Goal: Find specific page/section: Find specific page/section

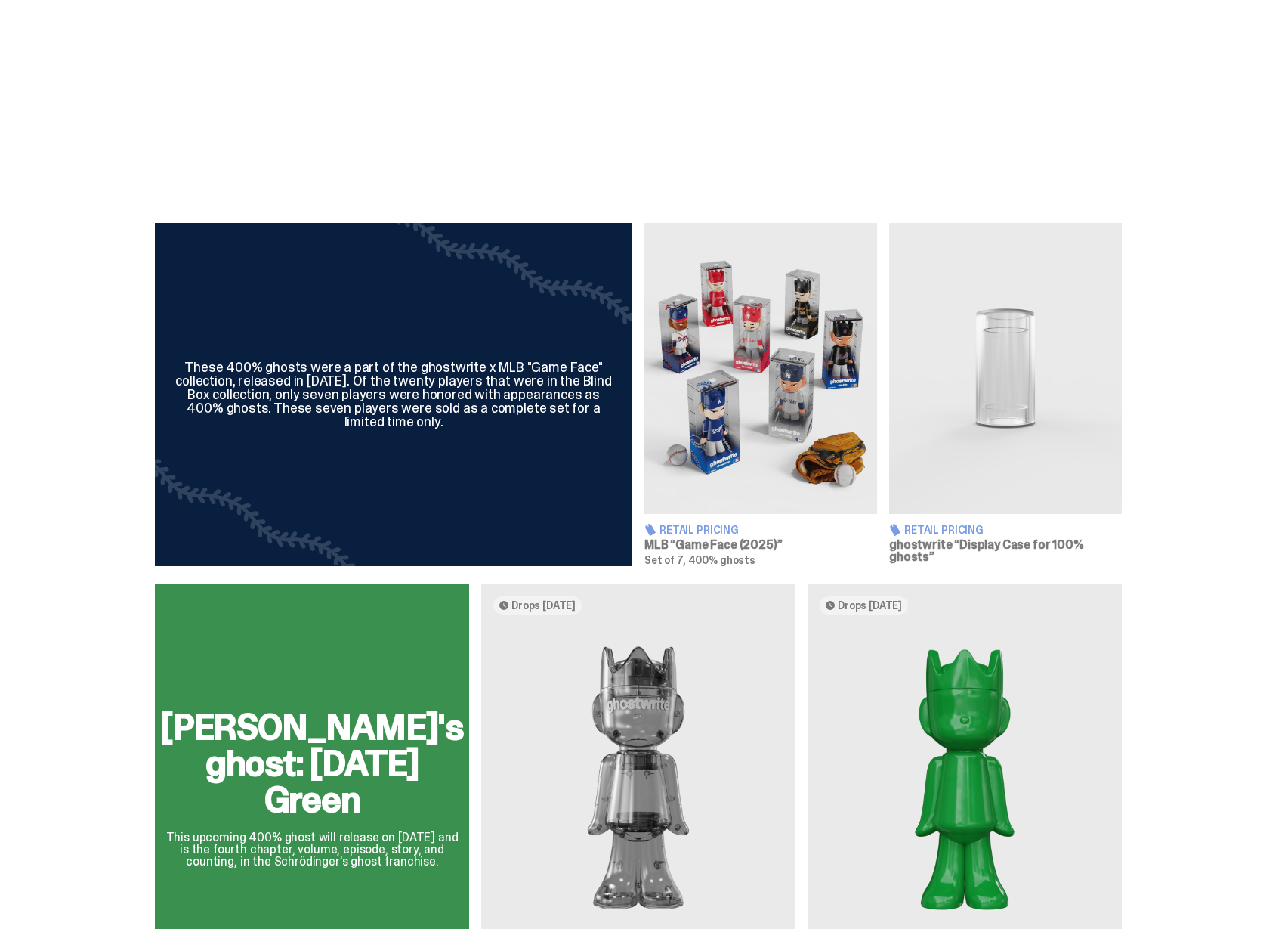
scroll to position [840, 0]
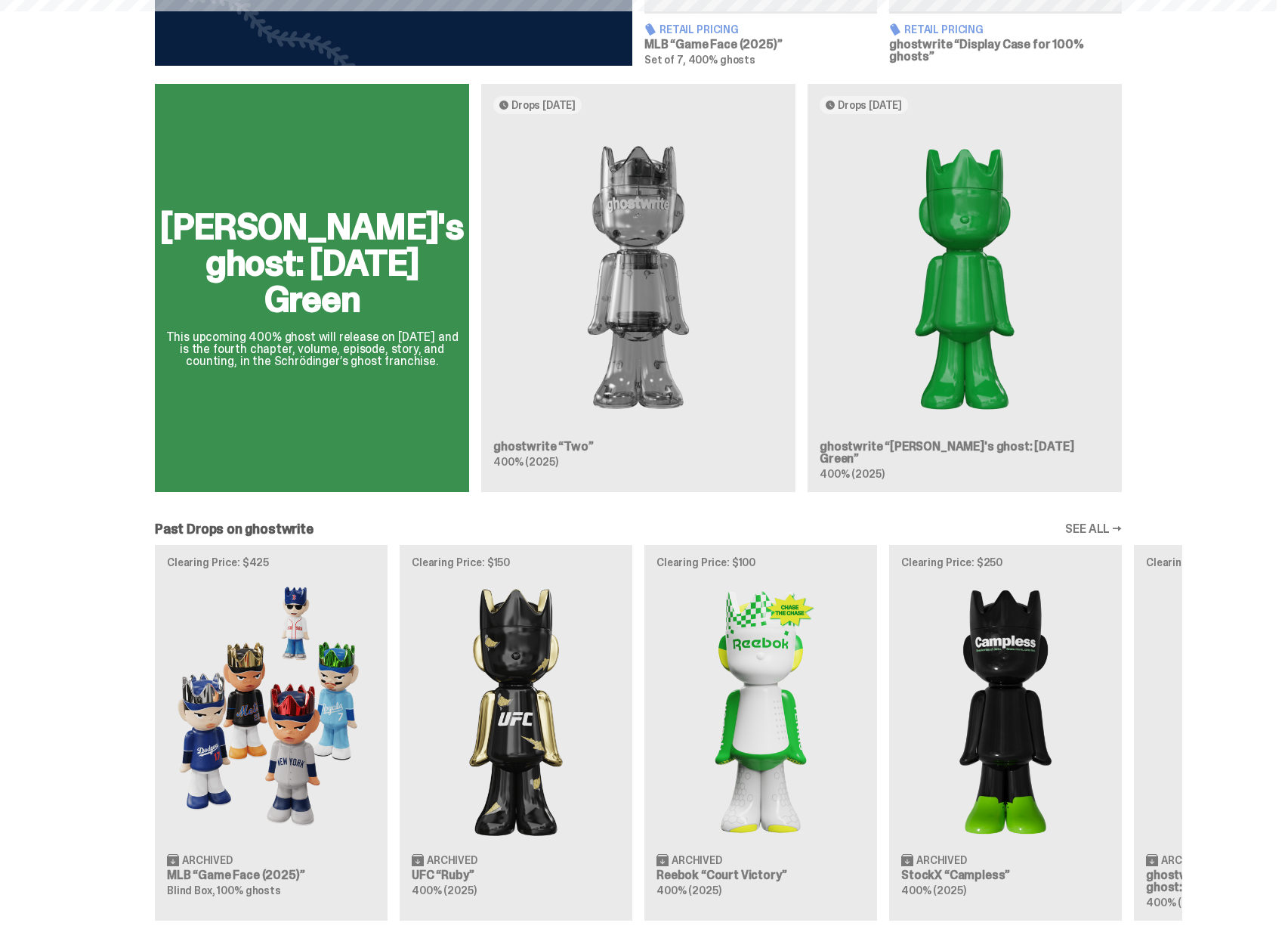
click at [621, 376] on div "Schrödinger's ghost: Sunday Green This upcoming 400% ghost will release on Augu…" at bounding box center [638, 294] width 1088 height 420
click at [995, 360] on div "Schrödinger's ghost: Sunday Green This upcoming 400% ghost will release on Augu…" at bounding box center [638, 294] width 1088 height 420
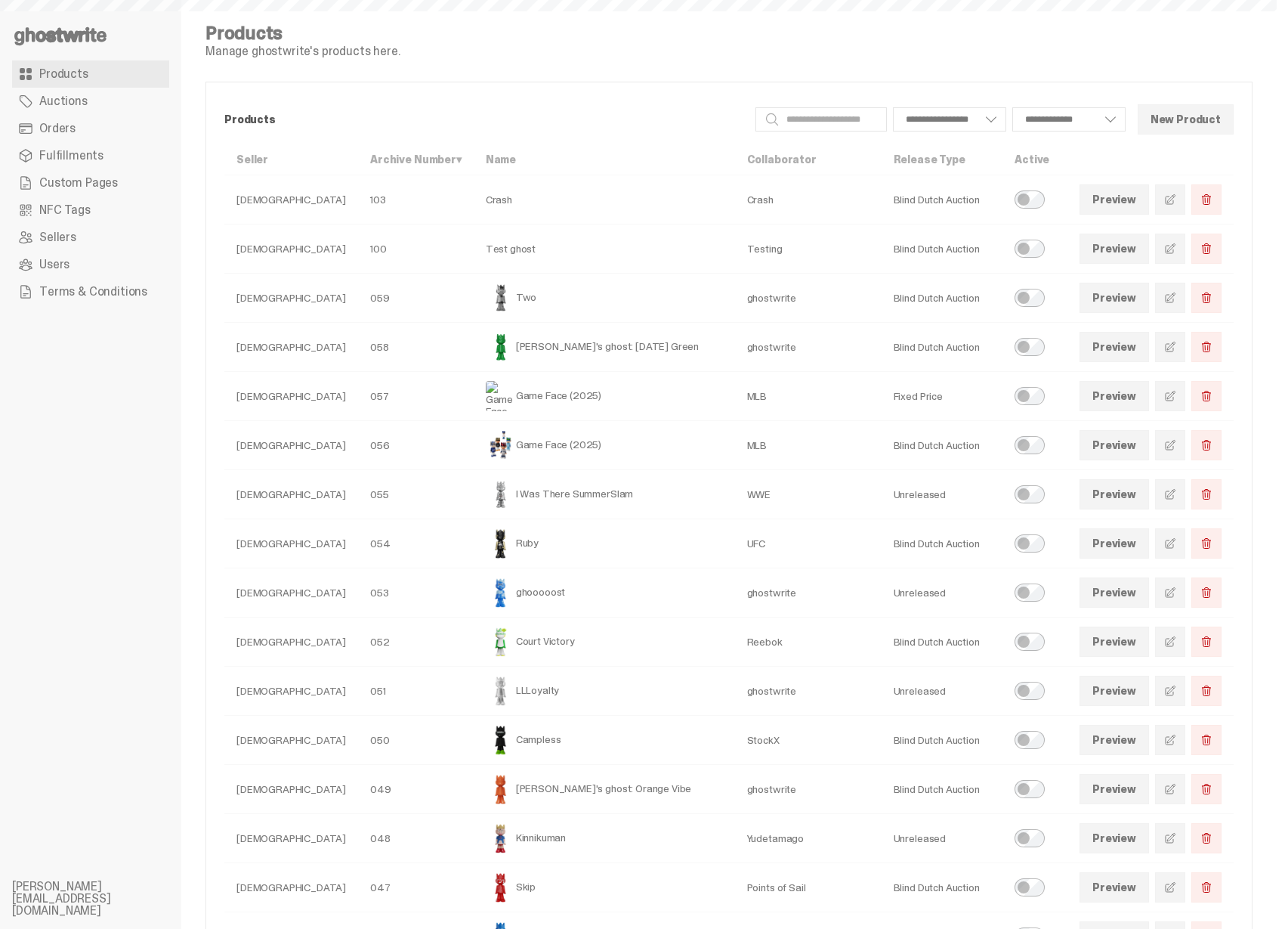
select select
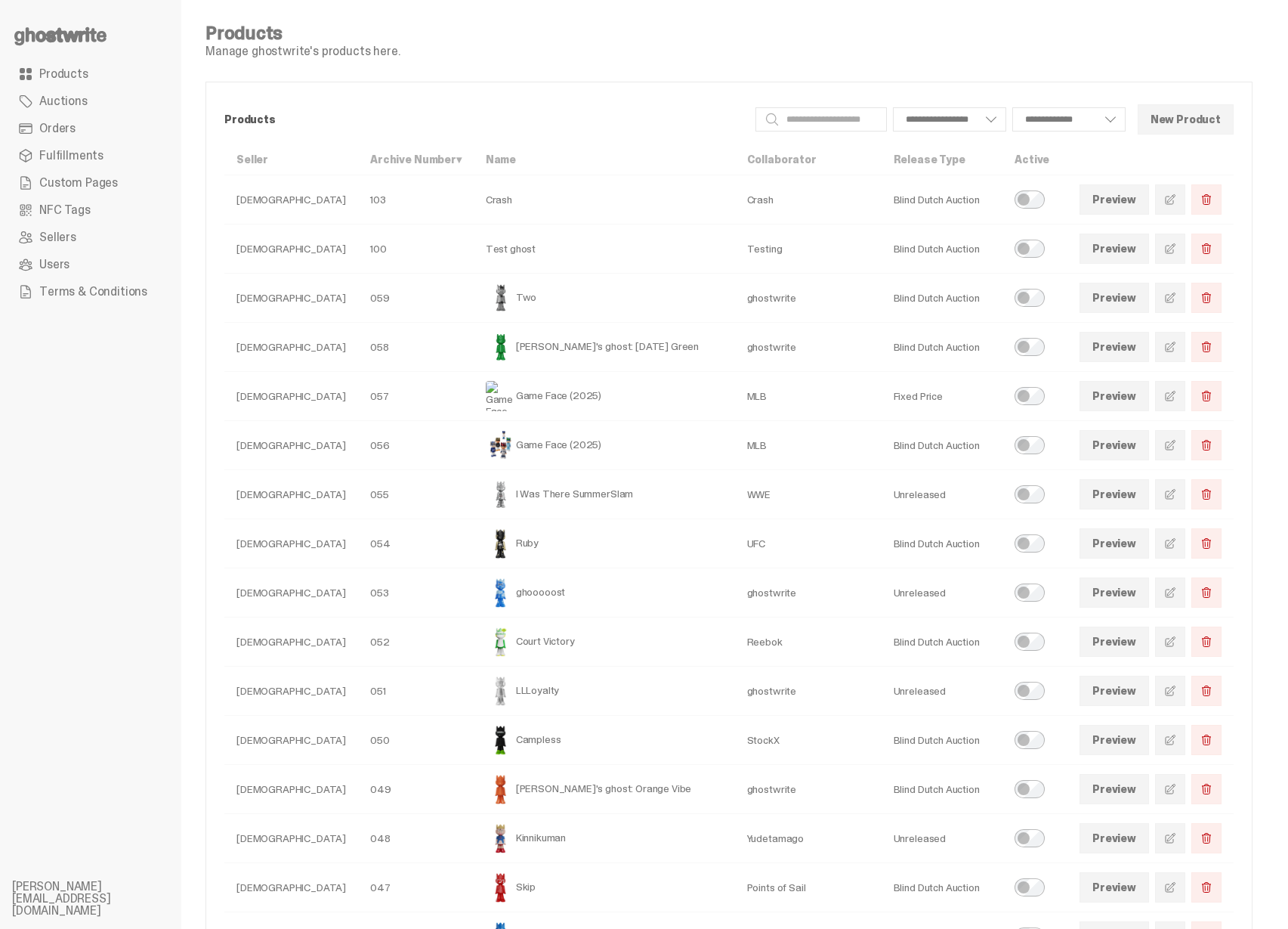
select select
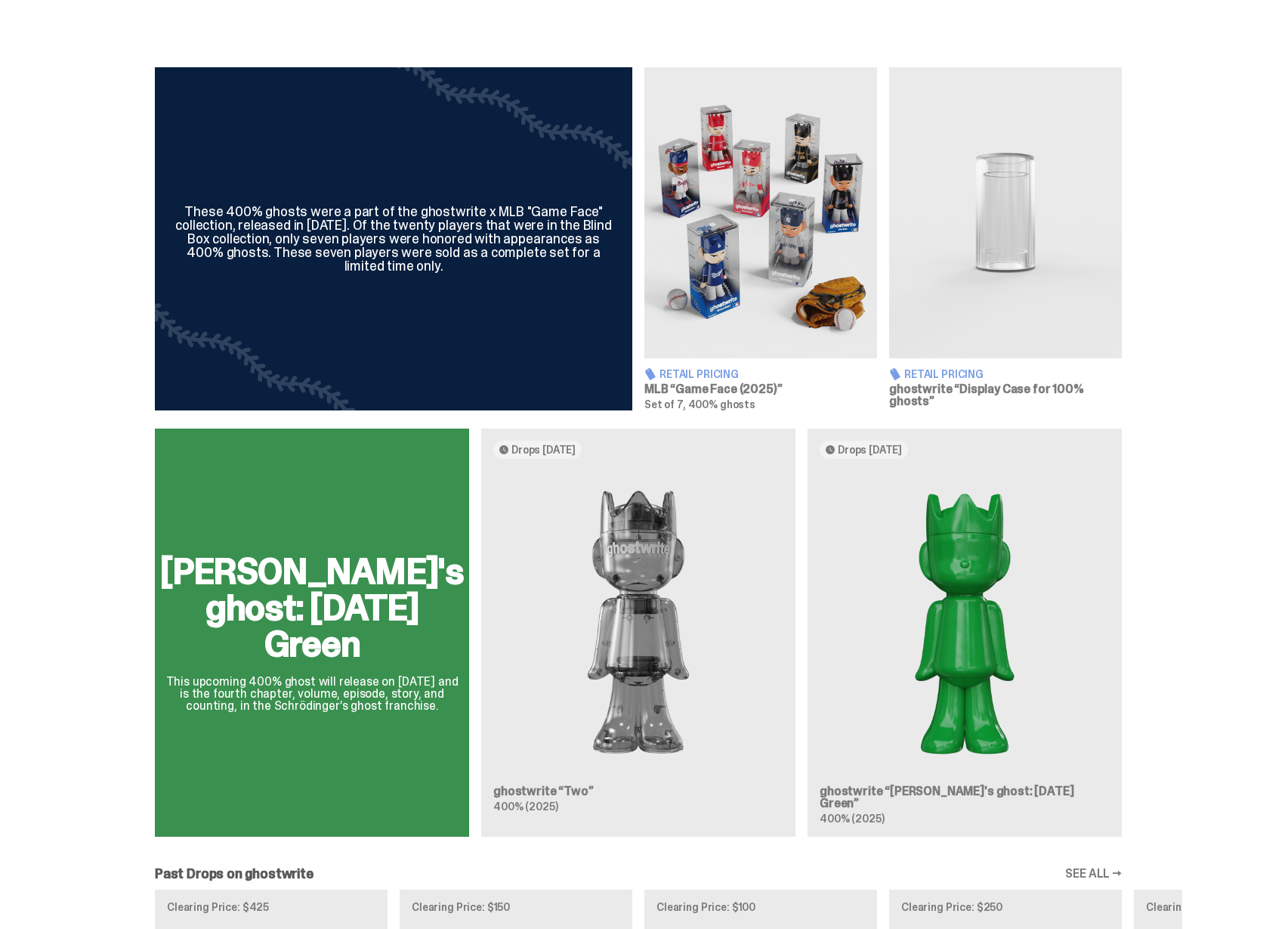
scroll to position [639, 0]
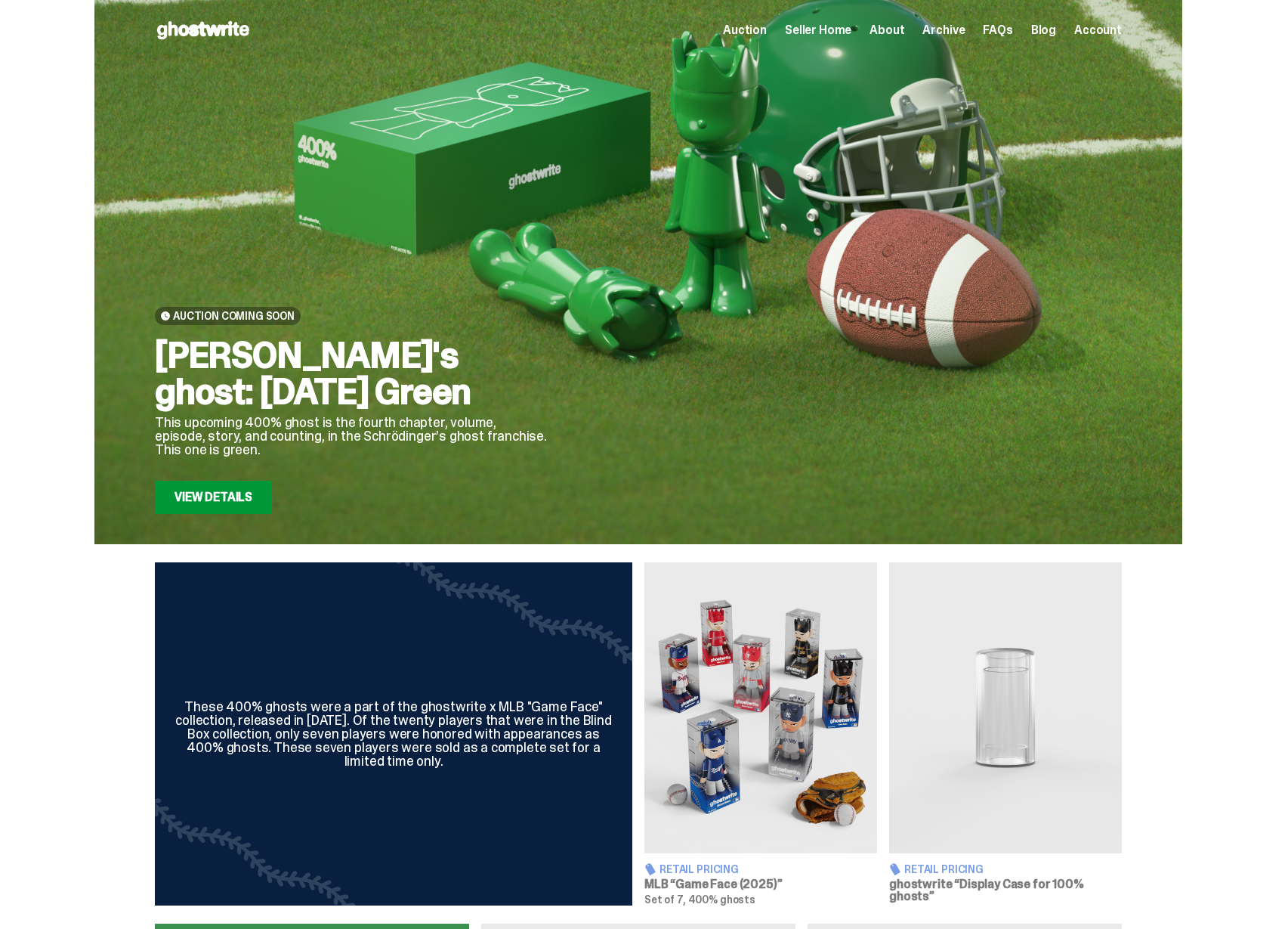
scroll to position [639, 0]
